Goal: Task Accomplishment & Management: Use online tool/utility

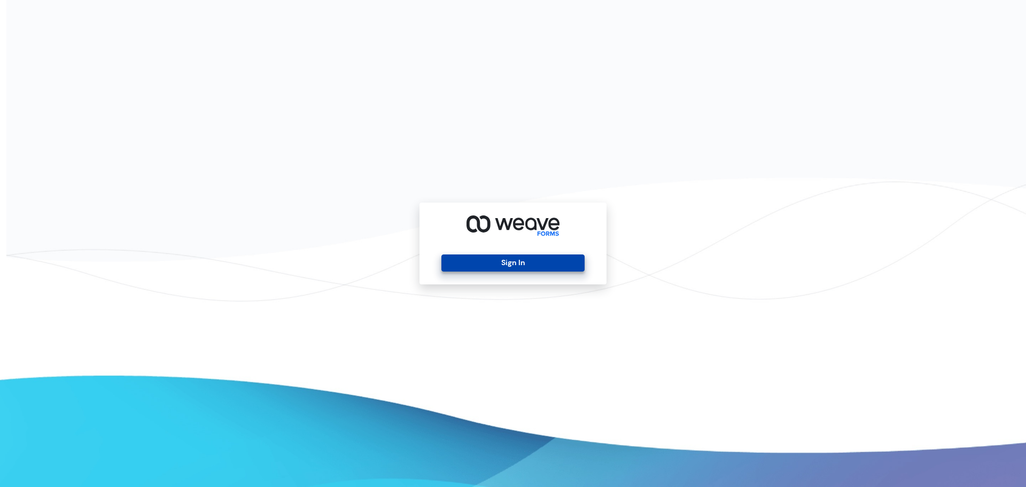
click at [537, 259] on button "Sign In" at bounding box center [512, 262] width 143 height 17
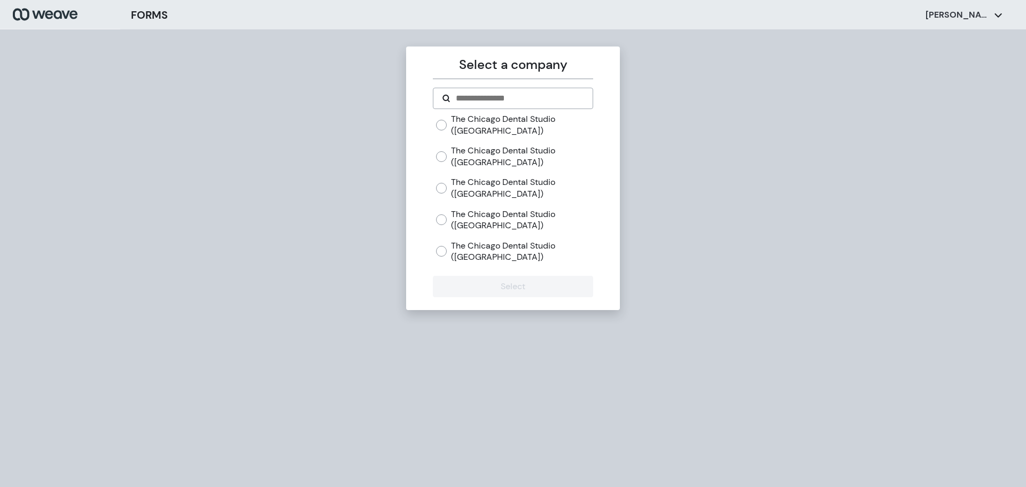
click at [462, 121] on label "The Chicago Dental Studio ([GEOGRAPHIC_DATA])" at bounding box center [522, 124] width 142 height 23
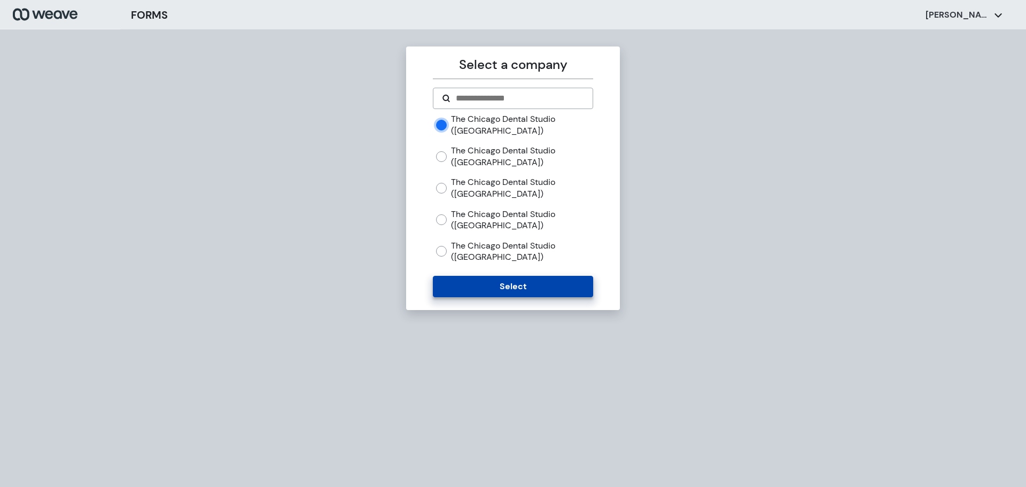
click at [481, 297] on button "Select" at bounding box center [513, 286] width 160 height 21
